Goal: Book appointment/travel/reservation

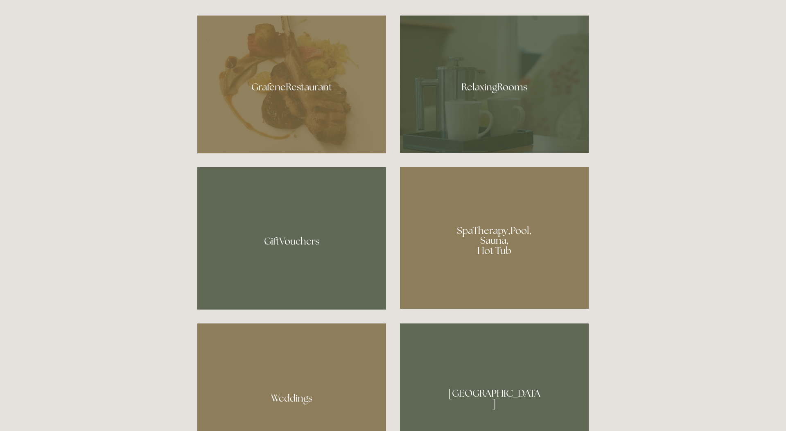
scroll to position [598, 0]
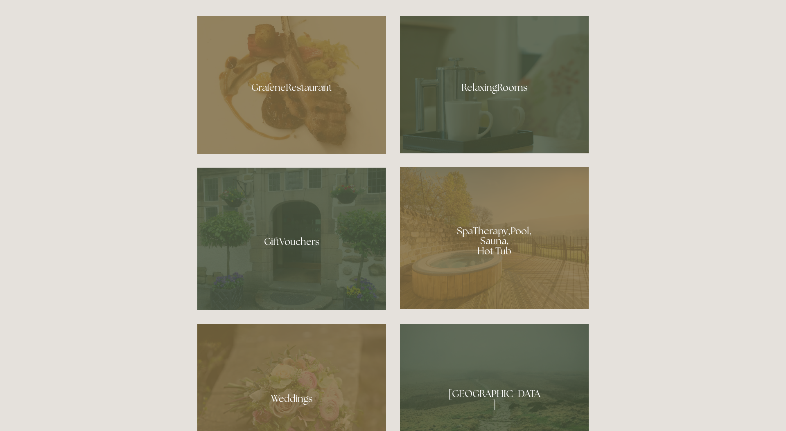
click at [303, 90] on div at bounding box center [291, 85] width 189 height 138
click at [488, 235] on div at bounding box center [494, 238] width 189 height 142
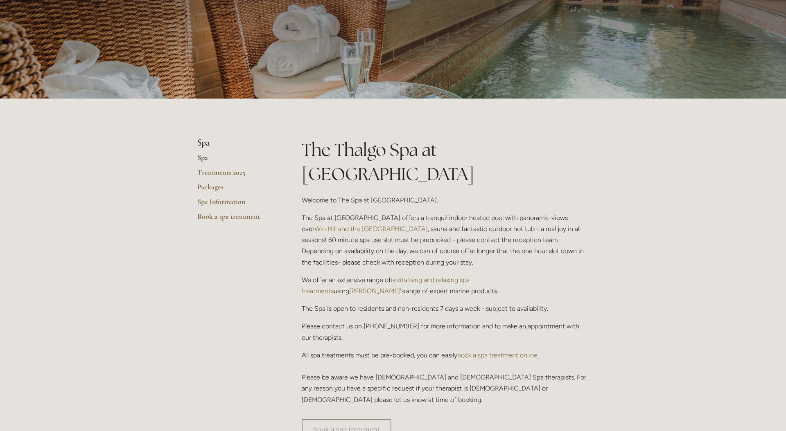
scroll to position [54, 0]
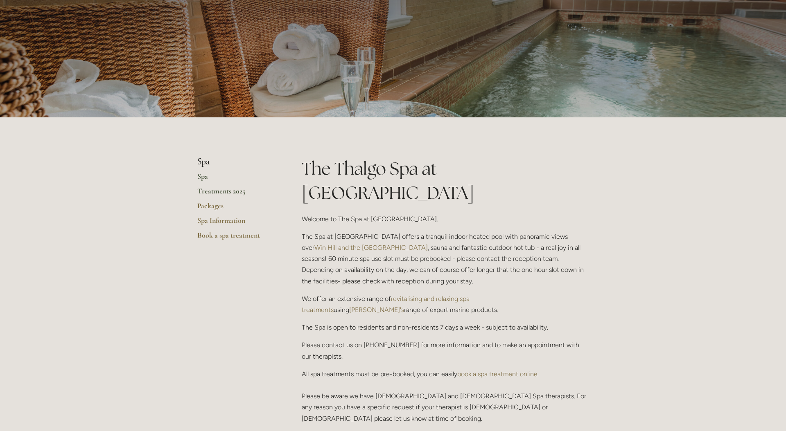
click at [220, 192] on link "Treatments 2025" at bounding box center [236, 194] width 78 height 15
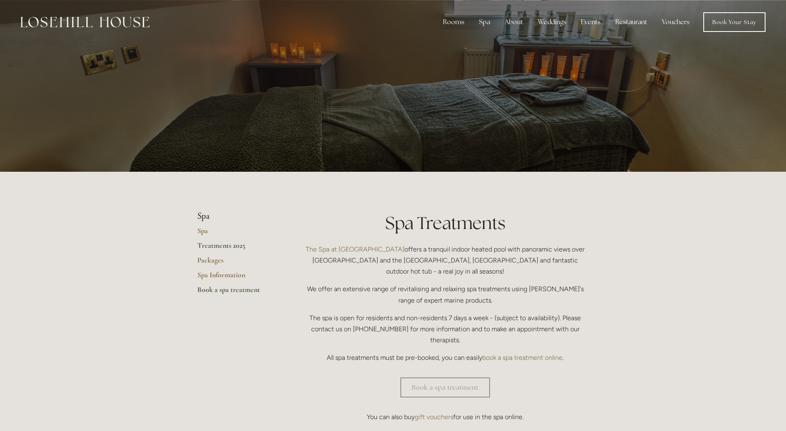
click at [223, 291] on link "Book a spa treatment" at bounding box center [236, 292] width 78 height 15
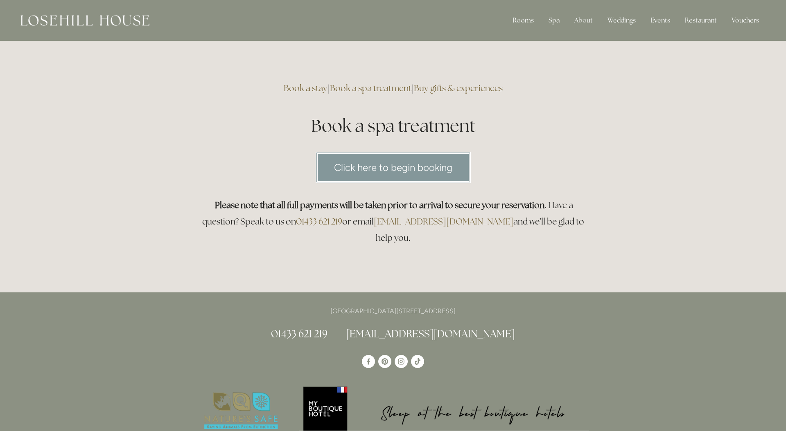
click at [396, 165] on link "Click here to begin booking" at bounding box center [393, 168] width 155 height 32
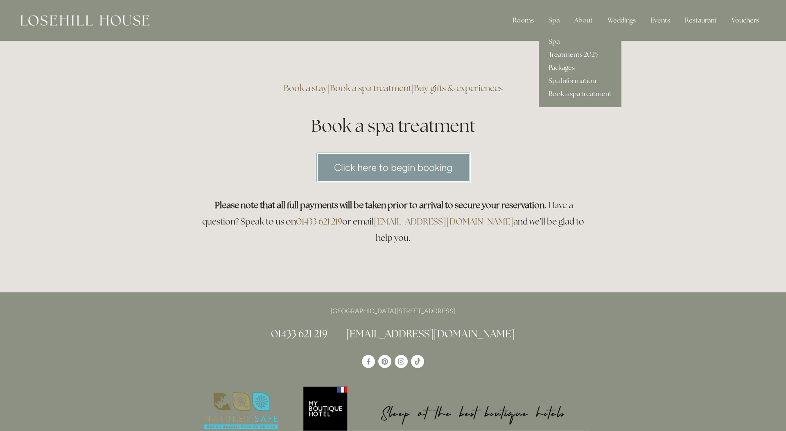
click at [556, 21] on div "Spa" at bounding box center [554, 20] width 24 height 16
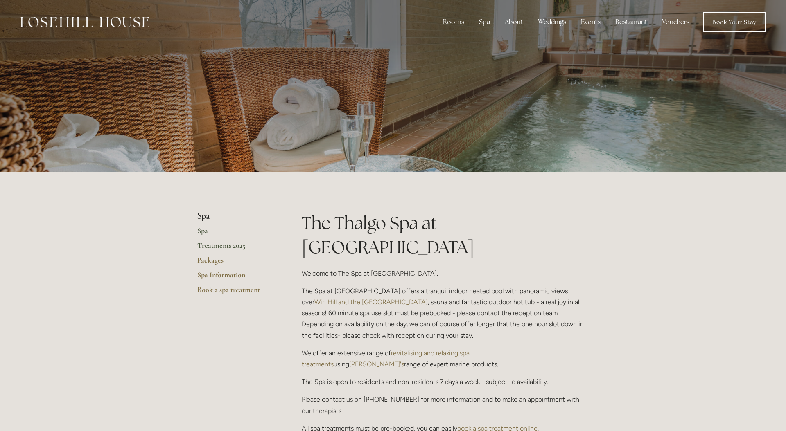
click at [225, 248] on link "Treatments 2025" at bounding box center [236, 248] width 78 height 15
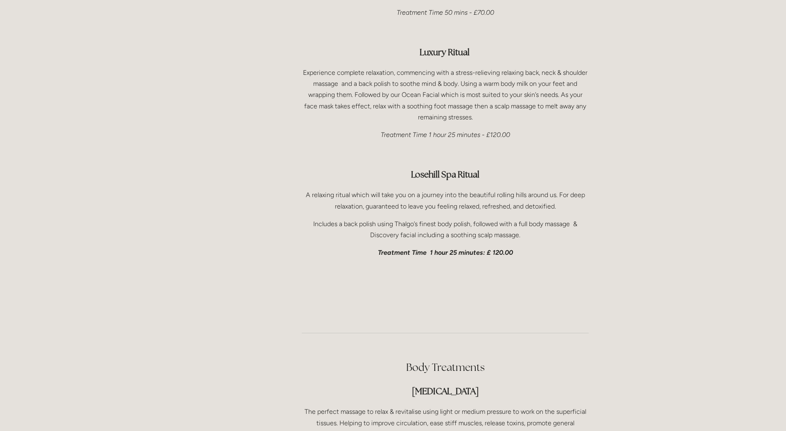
scroll to position [1277, 0]
